Goal: Check status

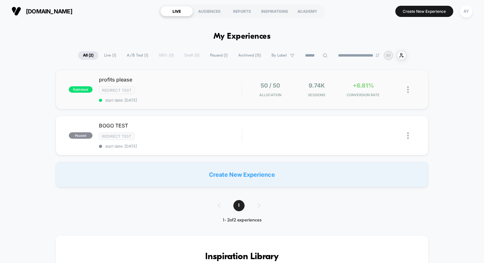
click at [200, 107] on div "published profits please Redirect Test start date: [DATE] 50 / 50 Allocation 9.…" at bounding box center [242, 90] width 372 height 40
